Goal: Task Accomplishment & Management: Use online tool/utility

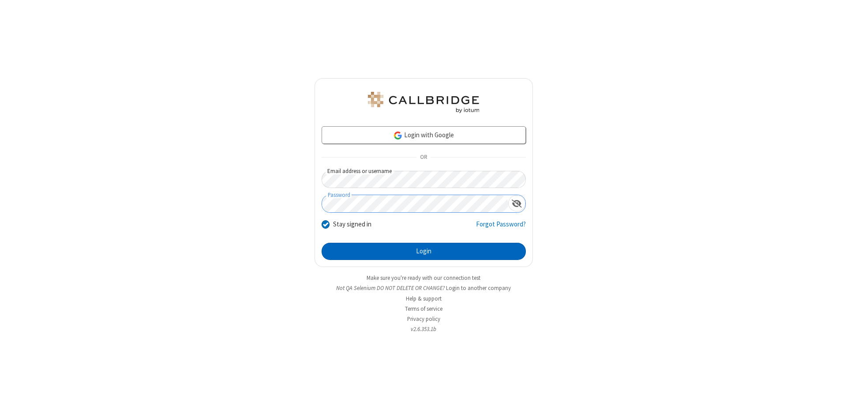
click at [424, 252] on button "Login" at bounding box center [424, 252] width 204 height 18
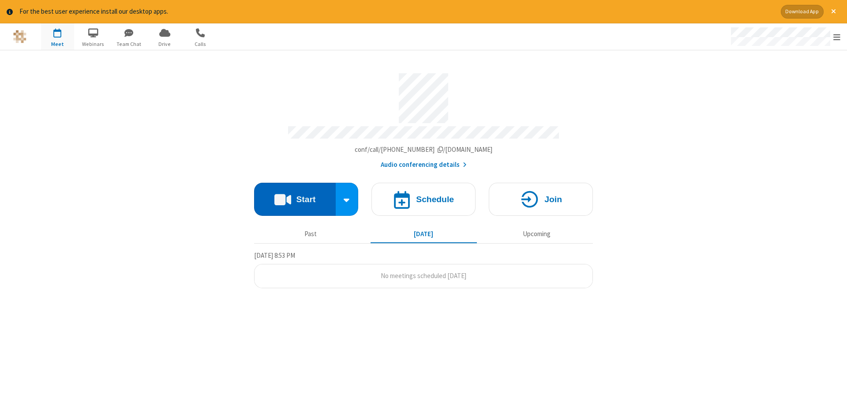
click at [295, 196] on button "Start" at bounding box center [295, 199] width 82 height 33
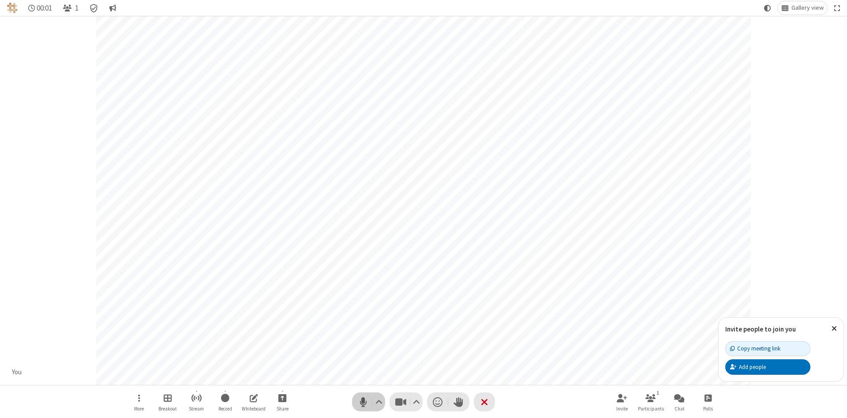
click at [363, 402] on span "Mute (Alt+A)" at bounding box center [363, 401] width 13 height 13
click at [363, 402] on span "Unmute (Alt+A)" at bounding box center [363, 401] width 13 height 13
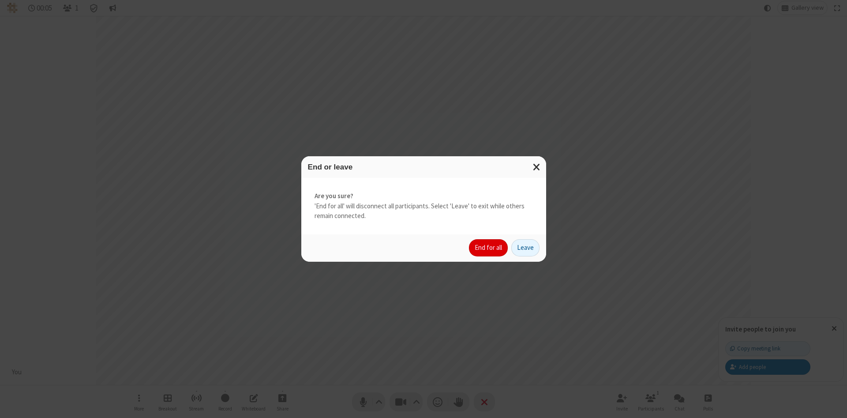
click at [489, 248] on button "End for all" at bounding box center [488, 248] width 39 height 18
